Goal: Complete application form

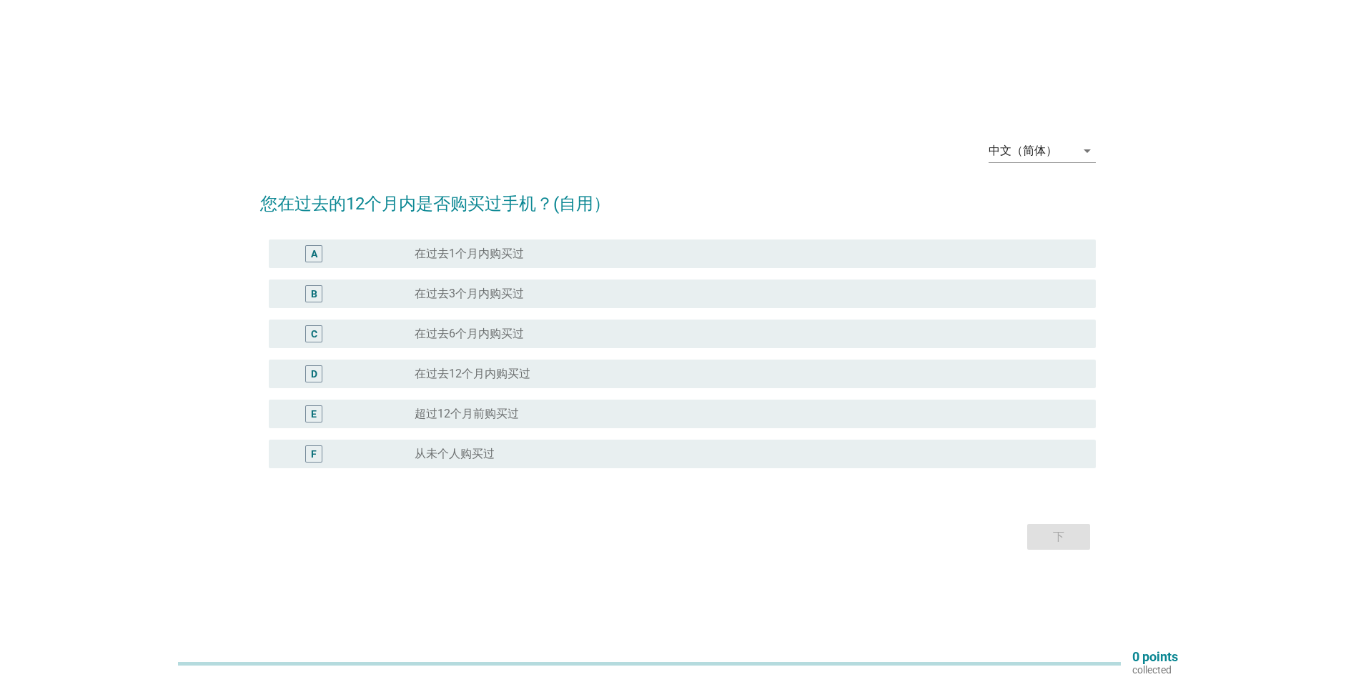
click at [316, 256] on div "A" at bounding box center [314, 254] width 6 height 15
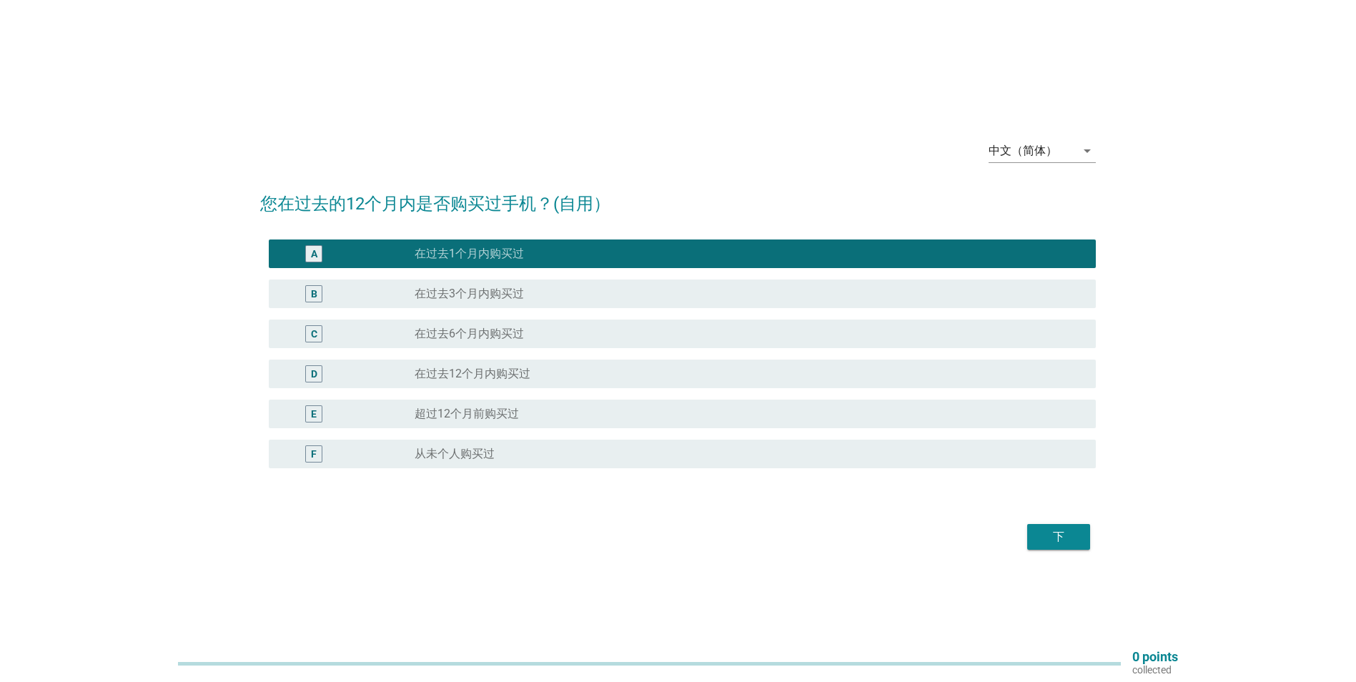
click at [316, 256] on div "A" at bounding box center [314, 254] width 6 height 15
click at [311, 300] on div "B" at bounding box center [314, 294] width 6 height 15
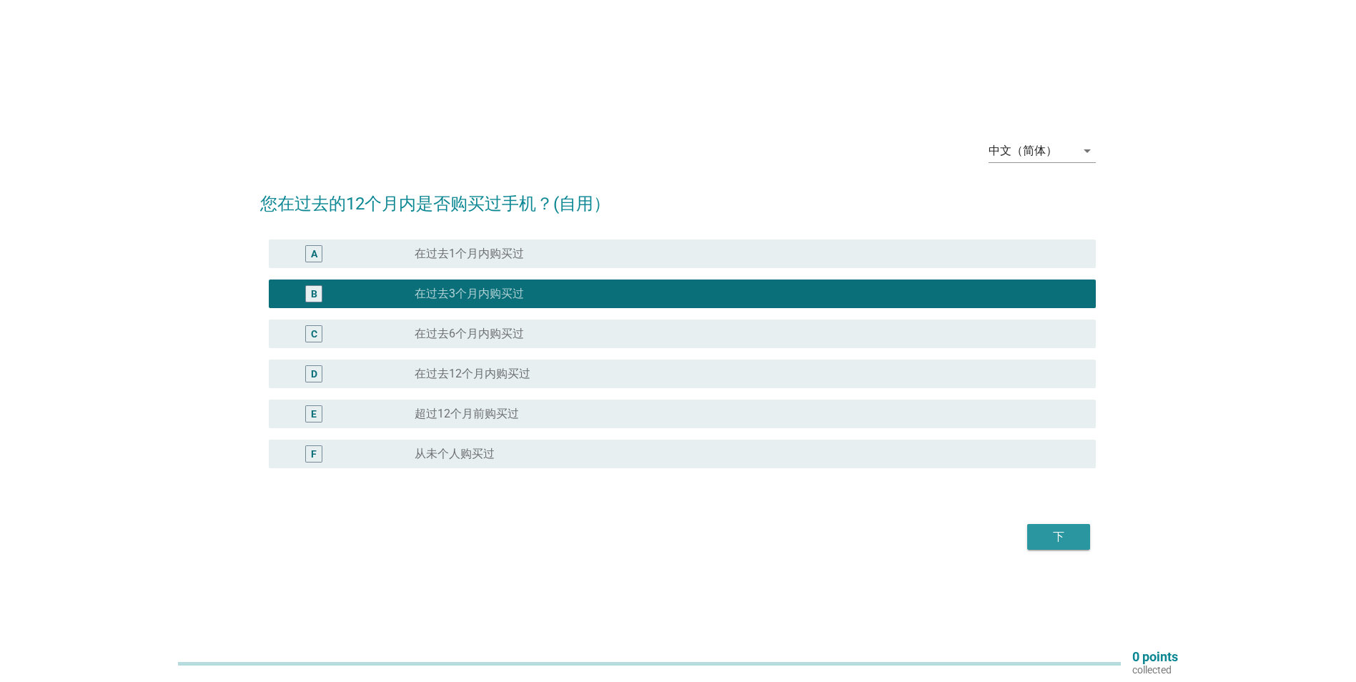
click at [1061, 538] on div "下" at bounding box center [1059, 536] width 40 height 17
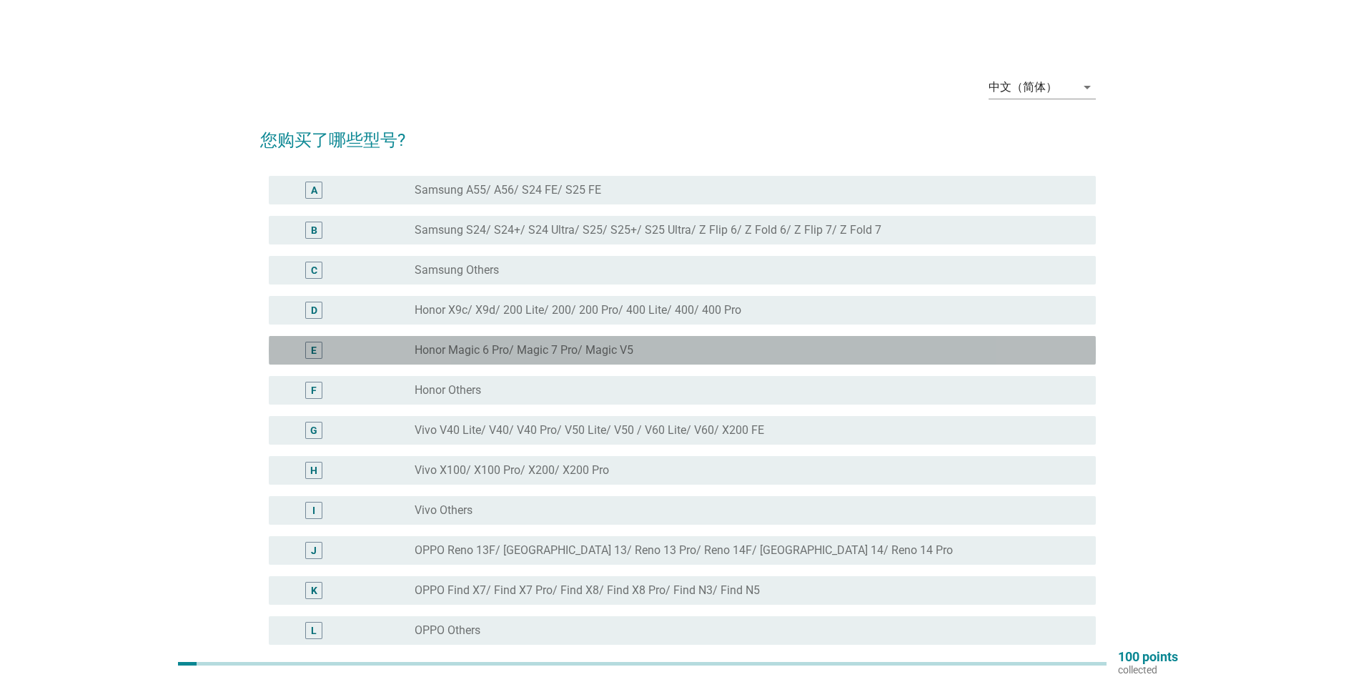
click at [310, 349] on div "E" at bounding box center [313, 350] width 17 height 17
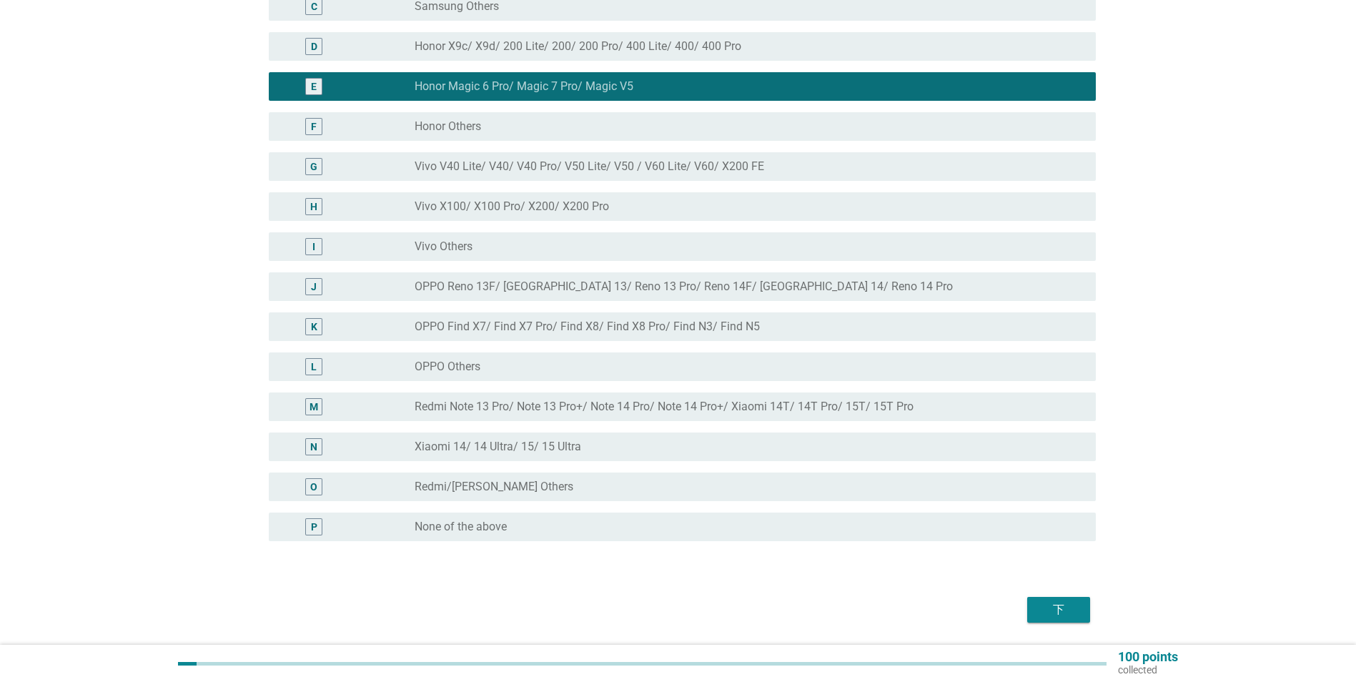
scroll to position [310, 0]
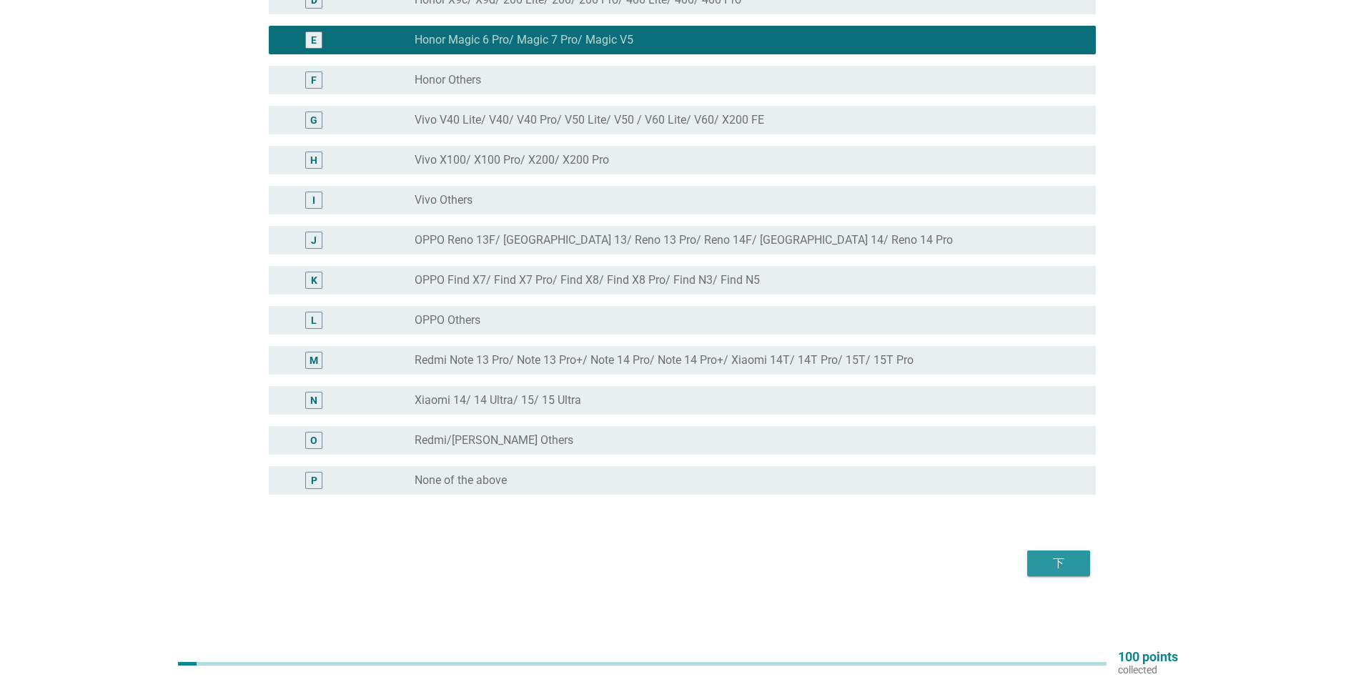
click at [1060, 574] on button "下" at bounding box center [1058, 564] width 63 height 26
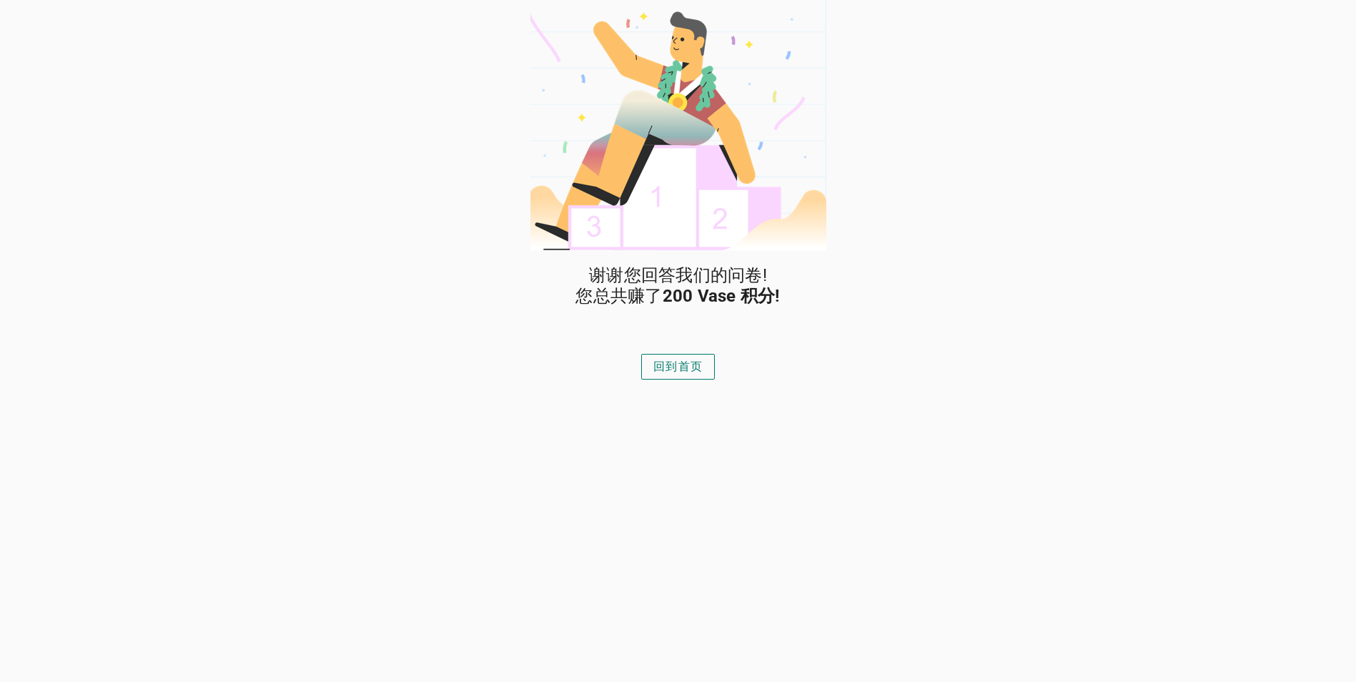
click at [661, 375] on div "回到首页" at bounding box center [678, 366] width 49 height 17
